Goal: Task Accomplishment & Management: Use online tool/utility

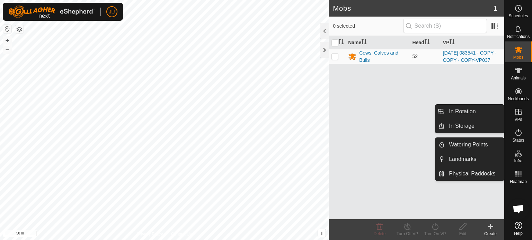
click at [518, 113] on icon at bounding box center [518, 112] width 6 height 6
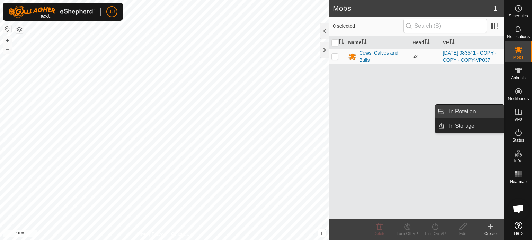
click at [460, 112] on link "In Rotation" at bounding box center [473, 112] width 59 height 14
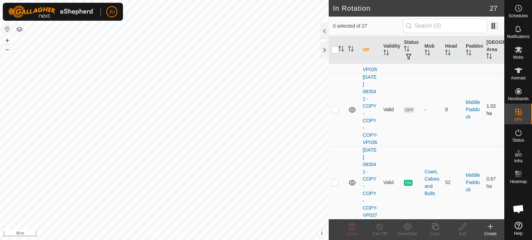
scroll to position [2162, 0]
click at [335, 180] on p-checkbox at bounding box center [334, 183] width 7 height 6
checkbox input "true"
click at [435, 226] on icon at bounding box center [434, 227] width 9 height 8
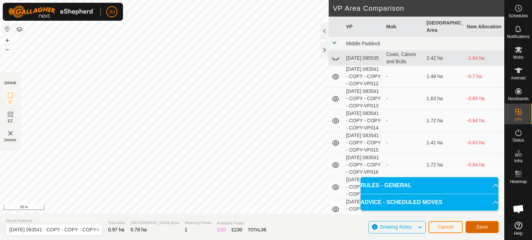
click at [488, 227] on button "Save" at bounding box center [481, 227] width 33 height 12
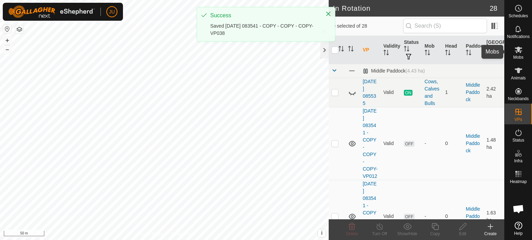
click at [520, 51] on icon at bounding box center [518, 50] width 8 height 7
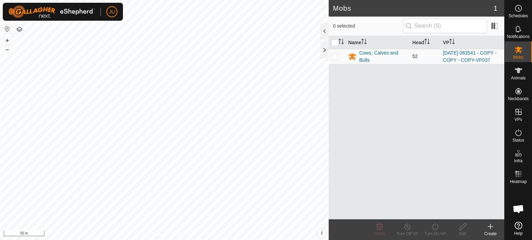
click at [334, 59] on p-checkbox at bounding box center [334, 57] width 7 height 6
checkbox input "true"
click at [435, 226] on icon at bounding box center [435, 227] width 6 height 7
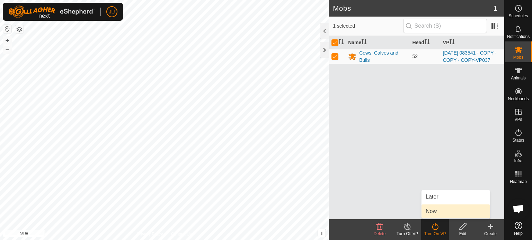
click at [435, 209] on link "Now" at bounding box center [455, 212] width 69 height 14
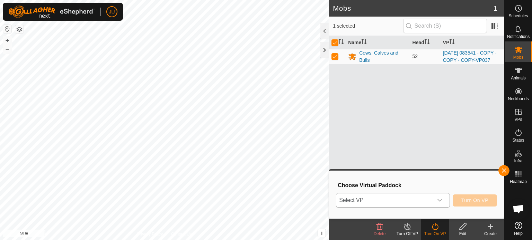
click at [437, 201] on icon "dropdown trigger" at bounding box center [440, 201] width 6 height 6
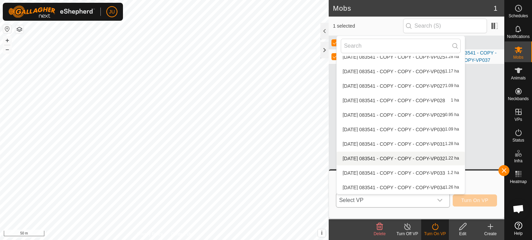
scroll to position [284, 0]
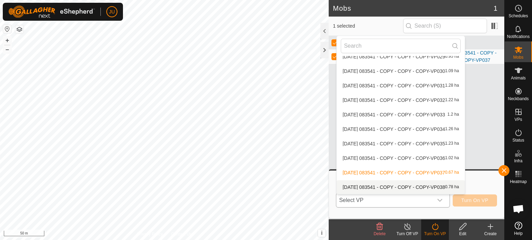
click at [409, 185] on li "[DATE] 083541 - COPY - COPY - COPY-VP038 0.78 ha" at bounding box center [400, 188] width 128 height 14
